Goal: Task Accomplishment & Management: Use online tool/utility

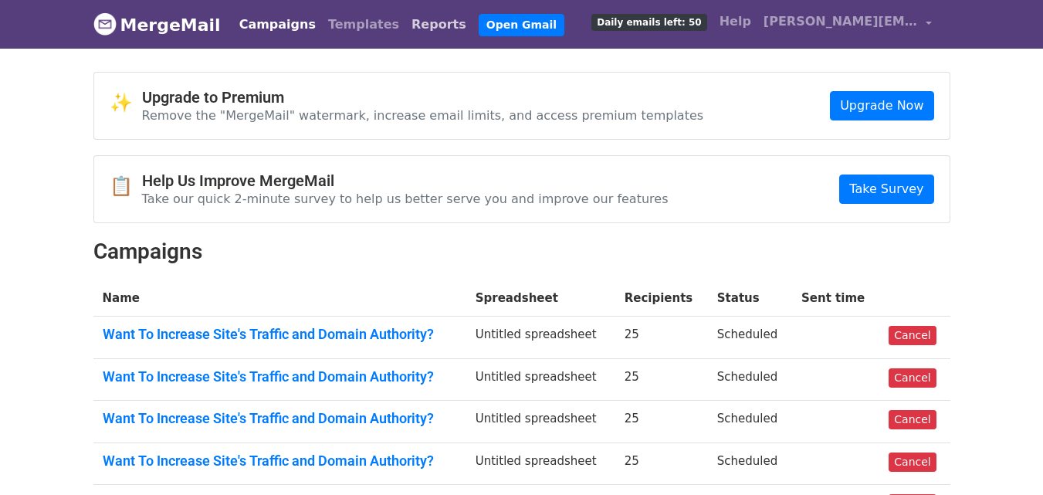
click at [405, 18] on link "Reports" at bounding box center [438, 24] width 67 height 31
click at [478, 178] on h4 "Help Us Improve MergeMail" at bounding box center [405, 180] width 527 height 19
click at [405, 28] on link "Reports" at bounding box center [438, 24] width 67 height 31
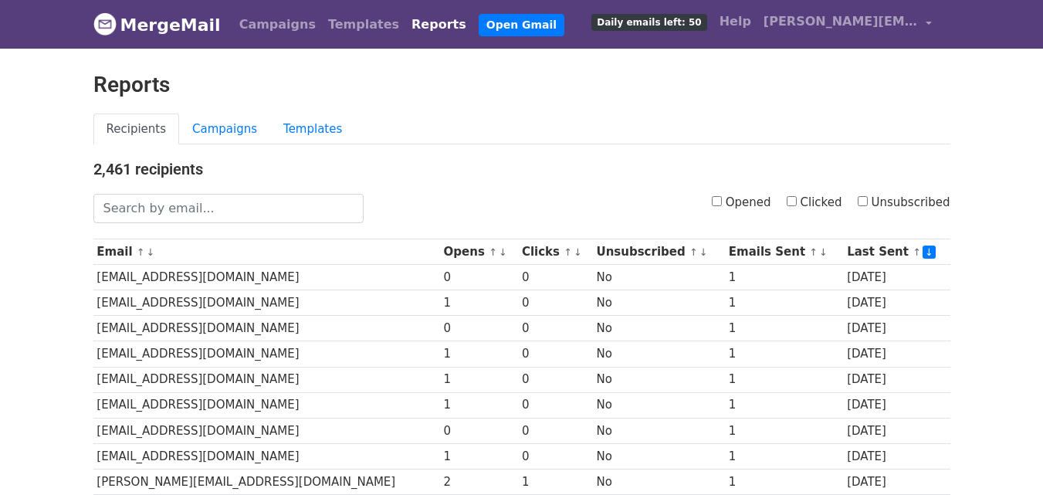
click at [797, 204] on input "Clicked" at bounding box center [792, 201] width 10 height 10
checkbox input "true"
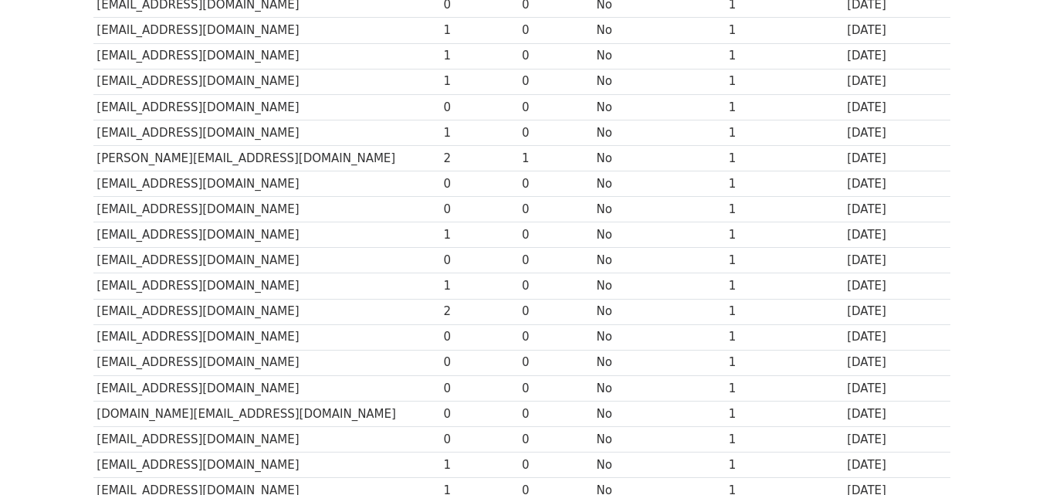
scroll to position [334, 0]
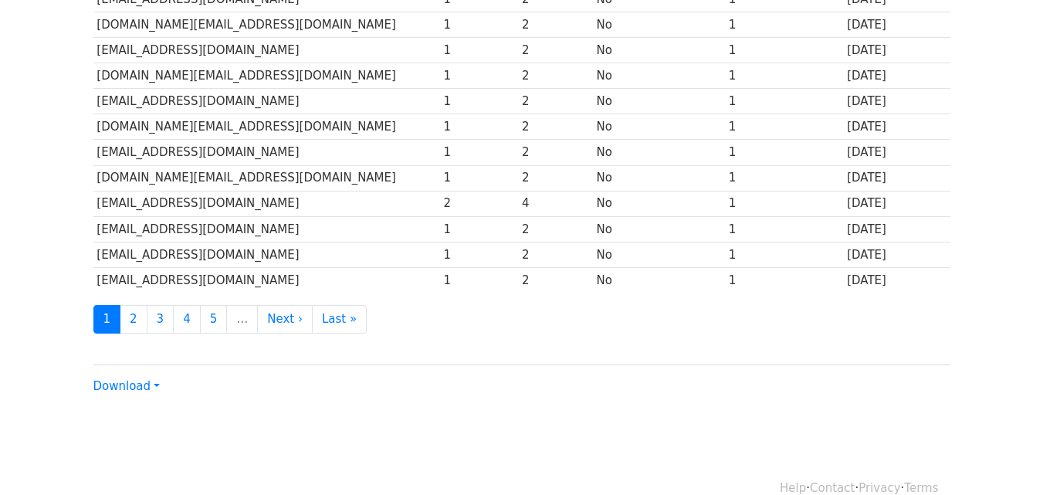
scroll to position [747, 0]
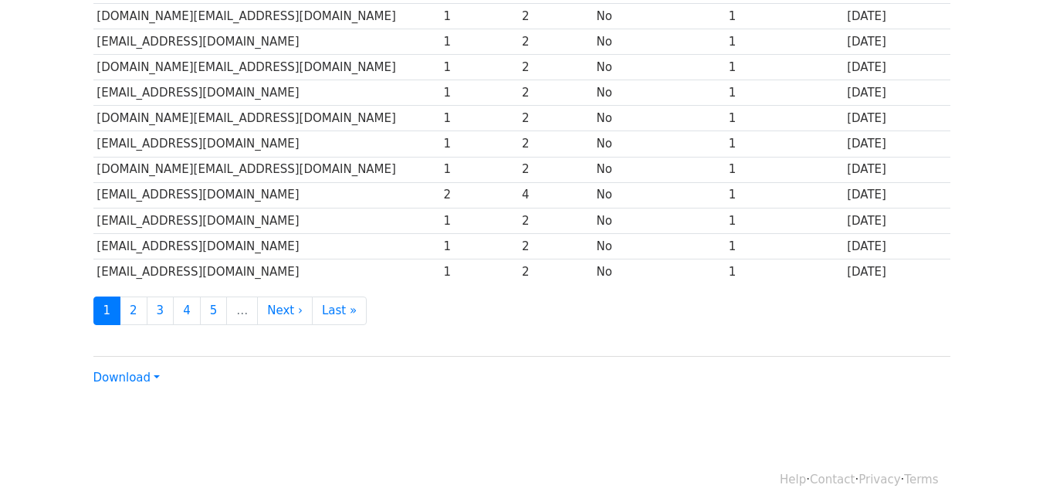
click at [132, 379] on link "Download" at bounding box center [126, 378] width 66 height 14
click at [133, 404] on link "CSV" at bounding box center [155, 407] width 122 height 25
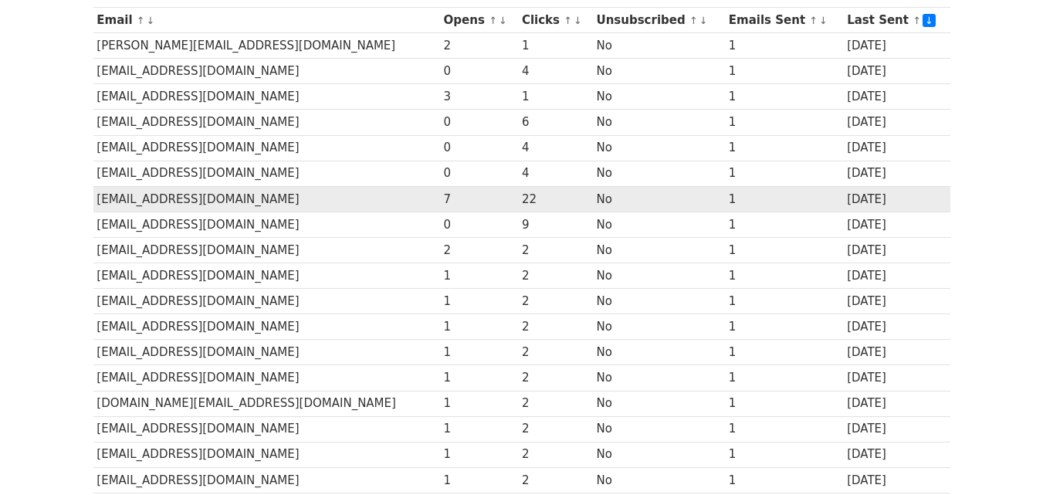
scroll to position [0, 0]
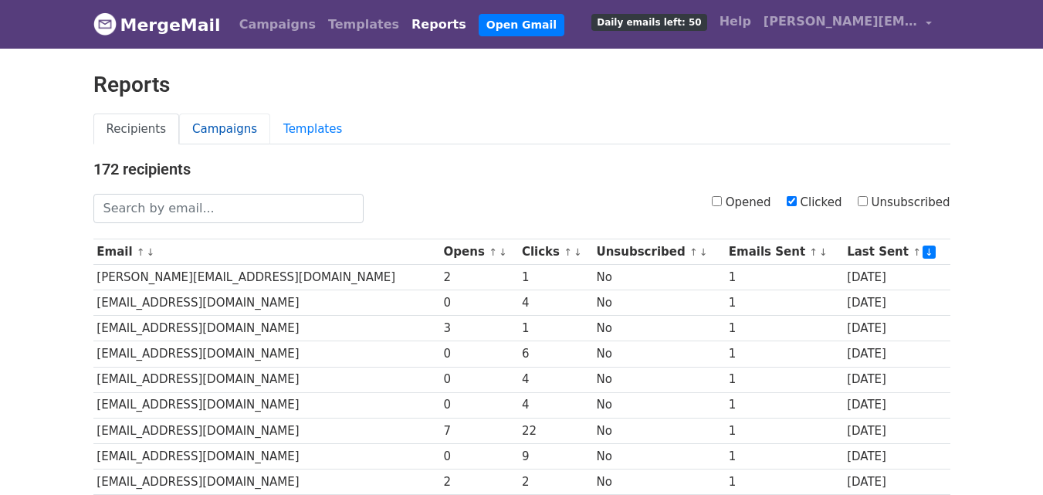
click at [195, 127] on link "Campaigns" at bounding box center [224, 130] width 91 height 32
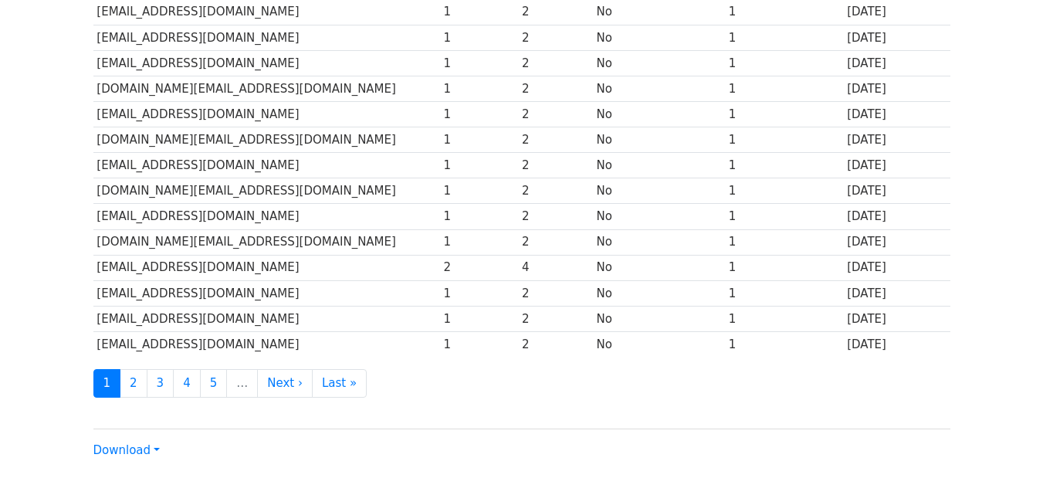
scroll to position [763, 0]
